Goal: Navigation & Orientation: Find specific page/section

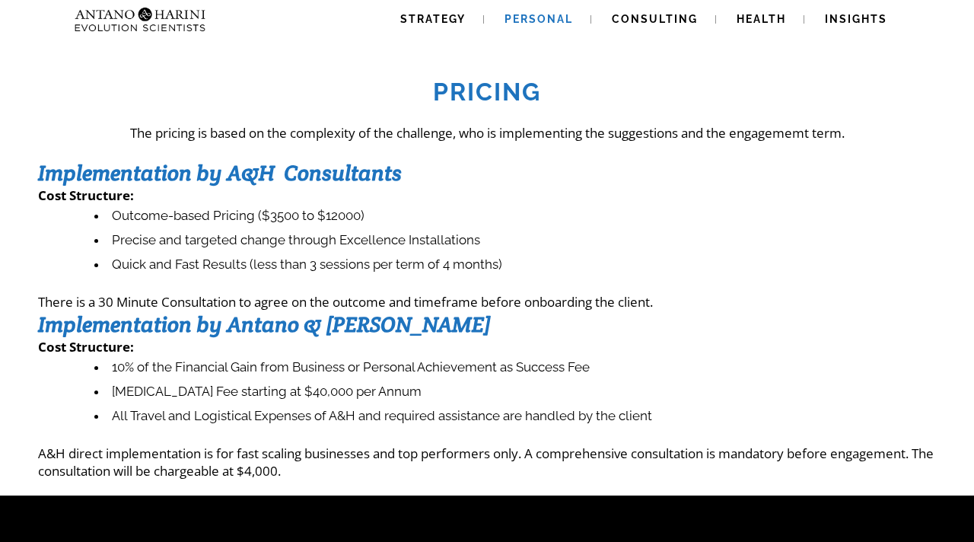
click at [521, 19] on span "Personal" at bounding box center [539, 19] width 69 height 12
click at [744, 13] on span "Health" at bounding box center [761, 19] width 49 height 12
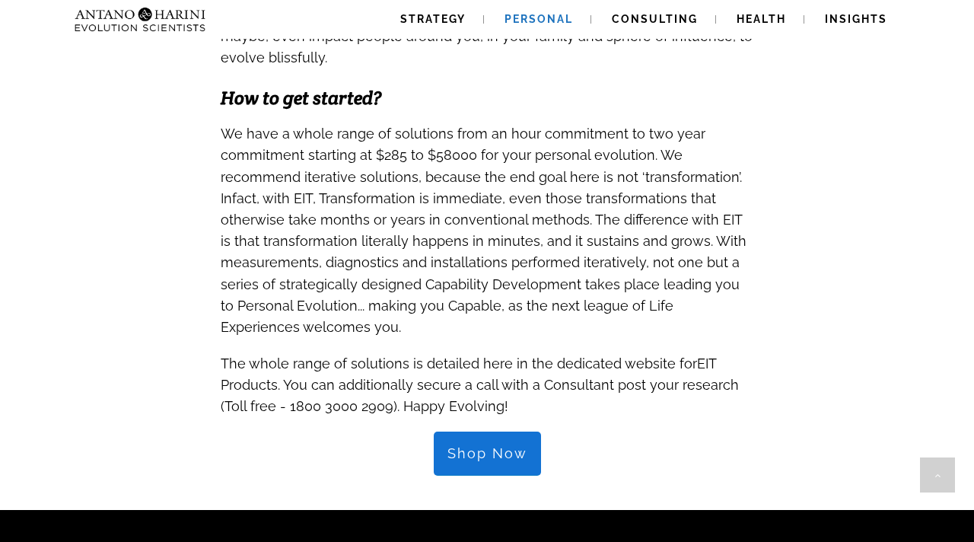
scroll to position [1462, 0]
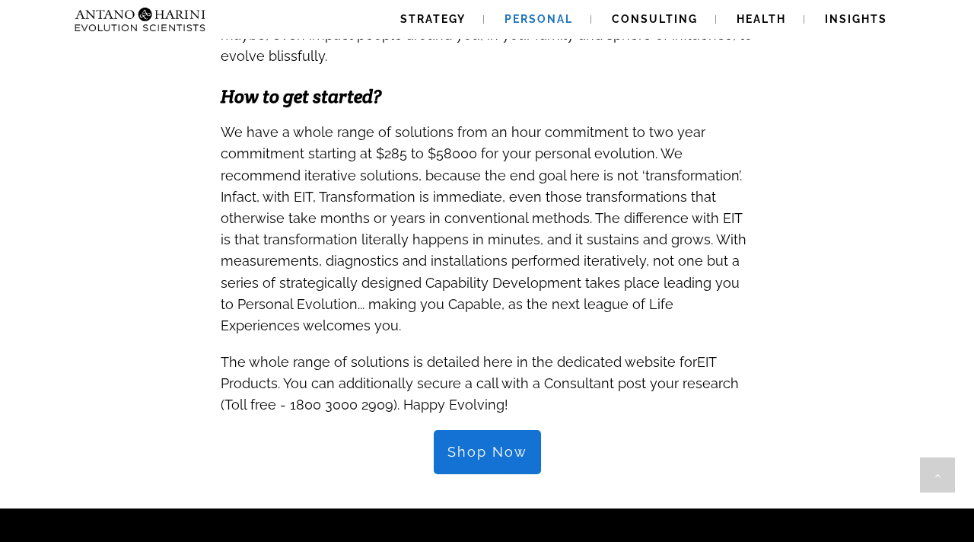
click at [492, 444] on span "Shop Now" at bounding box center [488, 452] width 80 height 17
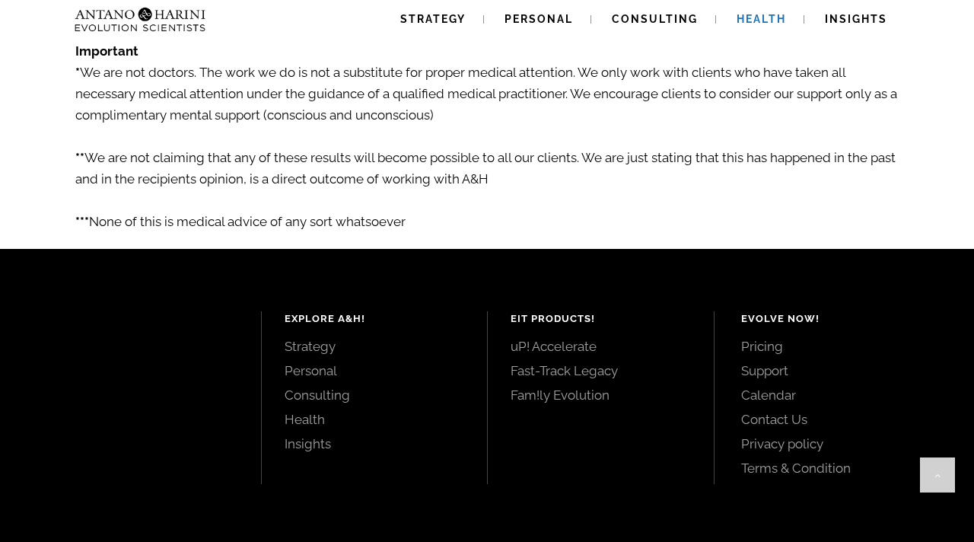
scroll to position [2779, 0]
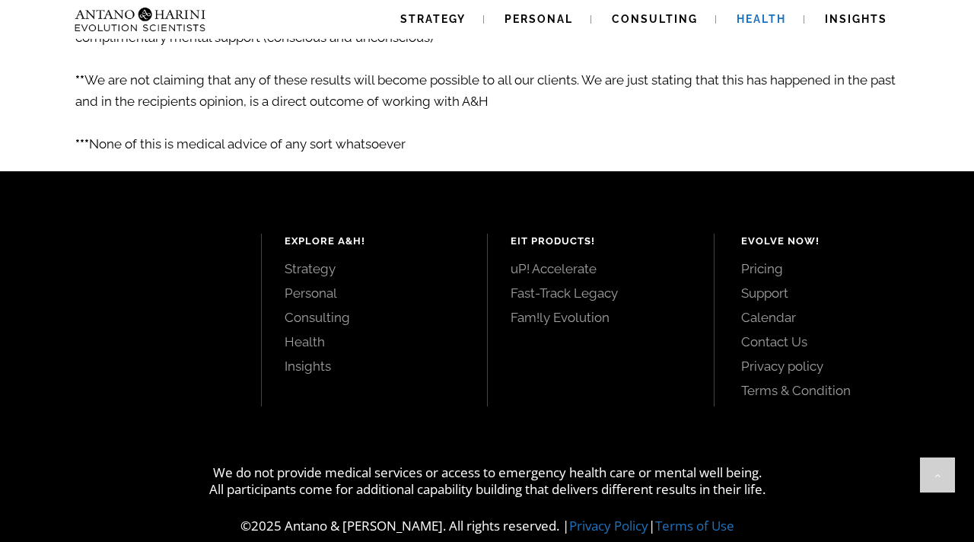
click at [779, 260] on link "Pricing" at bounding box center [840, 268] width 199 height 17
